Goal: Check status: Check status

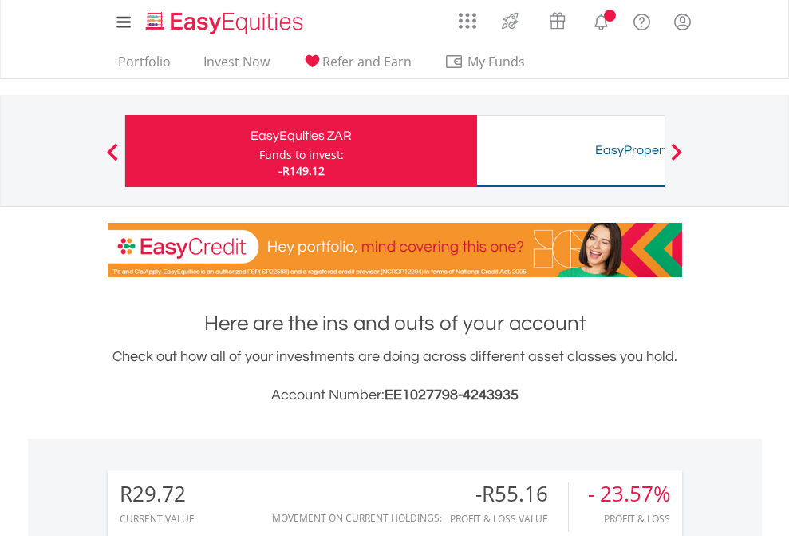
scroll to position [153, 251]
click at [259, 151] on div "Funds to invest:" at bounding box center [301, 155] width 85 height 16
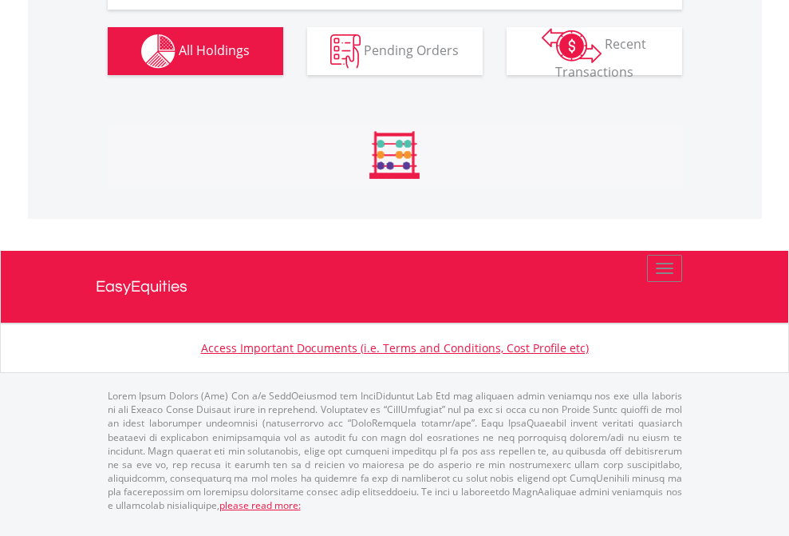
scroll to position [1775, 0]
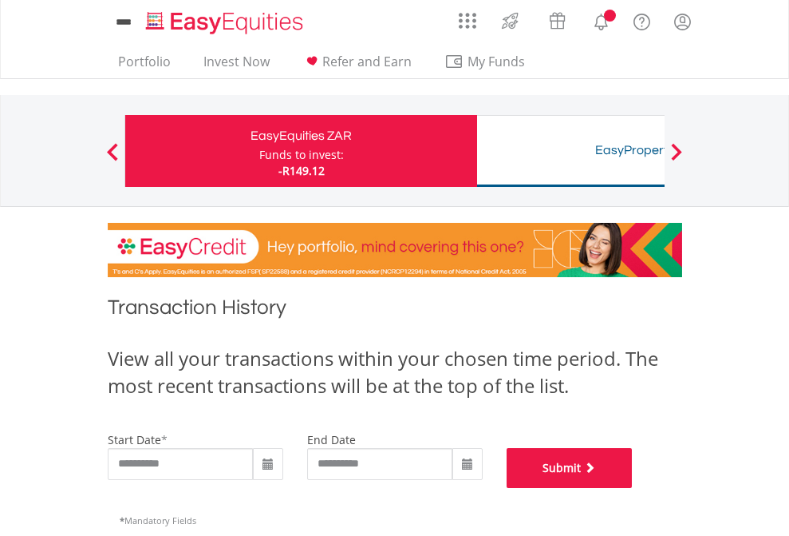
click at [633, 488] on button "Submit" at bounding box center [570, 468] width 126 height 40
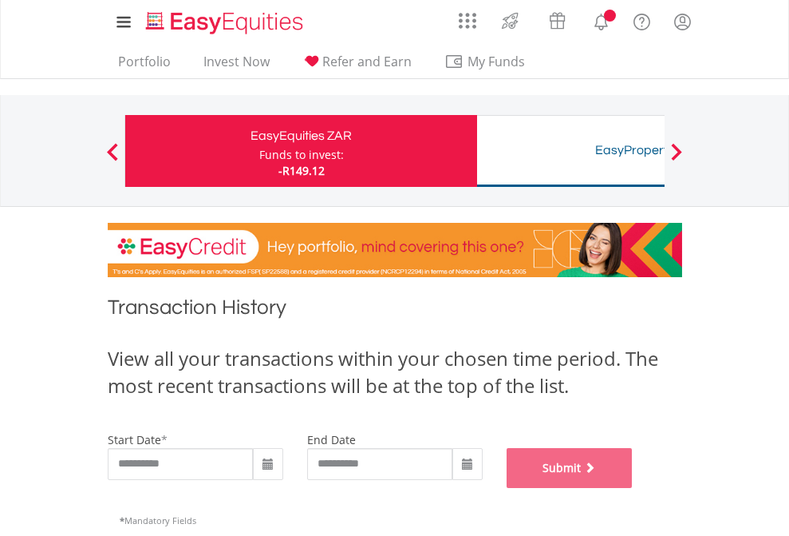
scroll to position [647, 0]
